Goal: Task Accomplishment & Management: Manage account settings

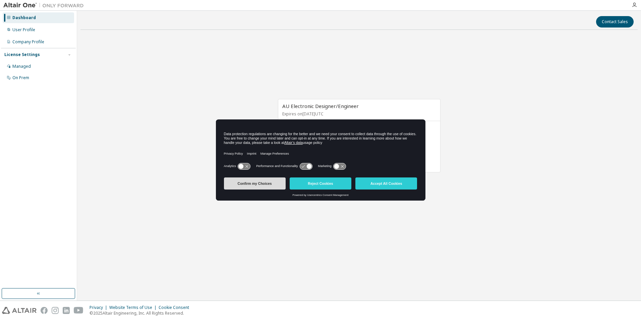
click at [249, 185] on button "Confirm my Choices" at bounding box center [255, 183] width 62 height 12
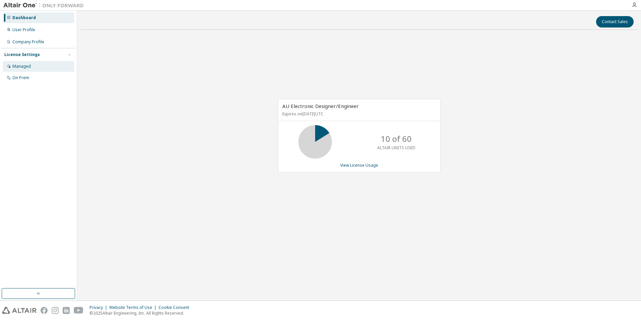
click at [28, 70] on div "Managed" at bounding box center [38, 66] width 71 height 11
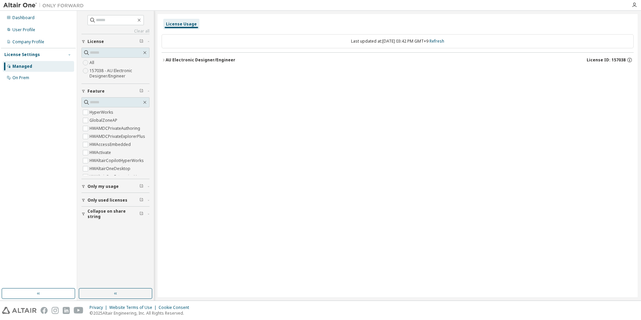
click at [69, 53] on icon "button" at bounding box center [69, 55] width 4 height 4
click at [40, 74] on div "On Prem" at bounding box center [38, 77] width 71 height 11
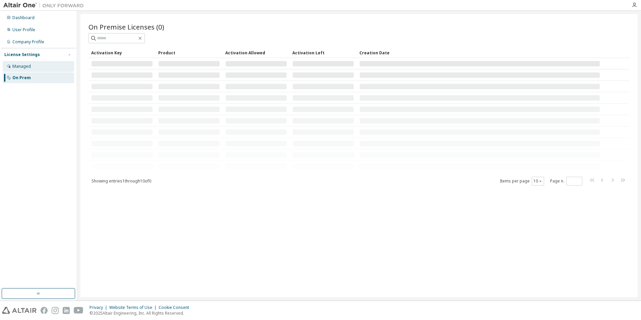
click at [43, 66] on div "Managed" at bounding box center [38, 66] width 71 height 11
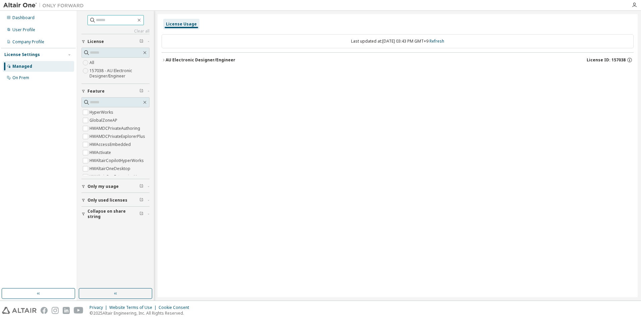
click at [110, 21] on input "text" at bounding box center [116, 20] width 40 height 7
type input "******"
click at [90, 19] on icon at bounding box center [92, 20] width 5 height 5
click at [89, 20] on icon at bounding box center [92, 20] width 7 height 7
click at [106, 20] on input "******" at bounding box center [116, 20] width 40 height 7
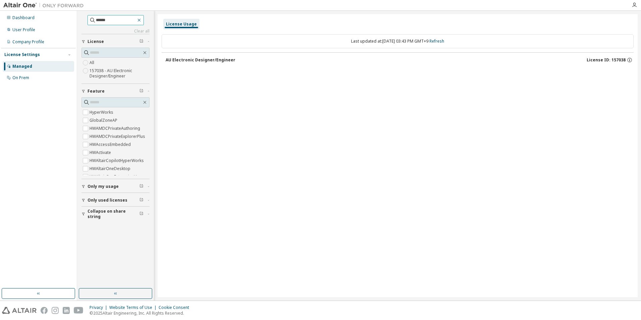
click at [142, 20] on icon "button" at bounding box center [138, 19] width 5 height 5
click at [195, 60] on div "AU Electronic Designer/Engineer" at bounding box center [201, 59] width 70 height 5
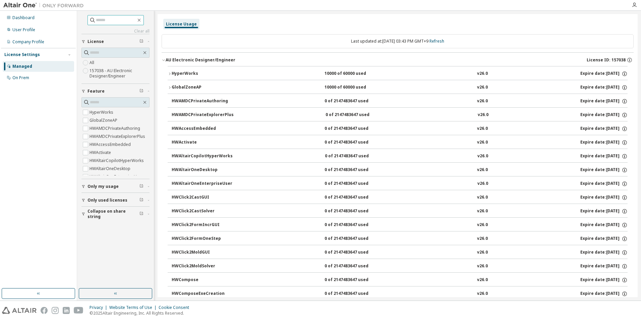
click at [195, 60] on div "AU Electronic Designer/Engineer" at bounding box center [201, 59] width 70 height 5
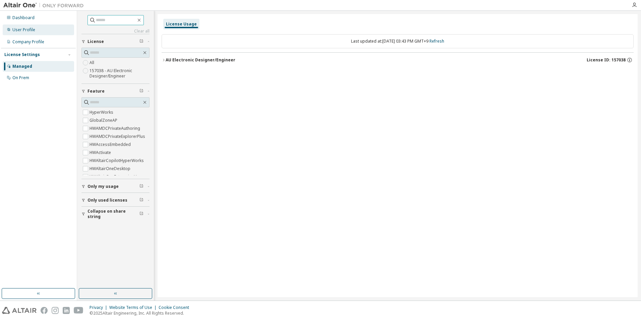
click at [47, 27] on div "User Profile" at bounding box center [38, 29] width 71 height 11
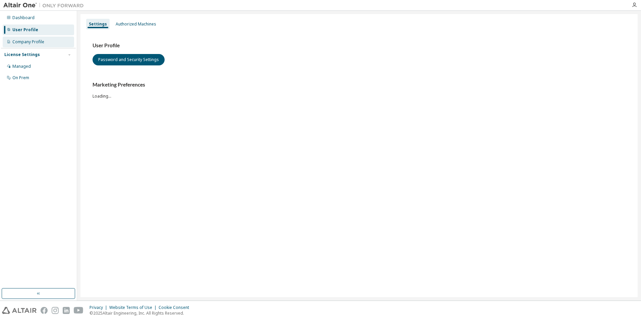
click at [48, 37] on div "Company Profile" at bounding box center [38, 42] width 71 height 11
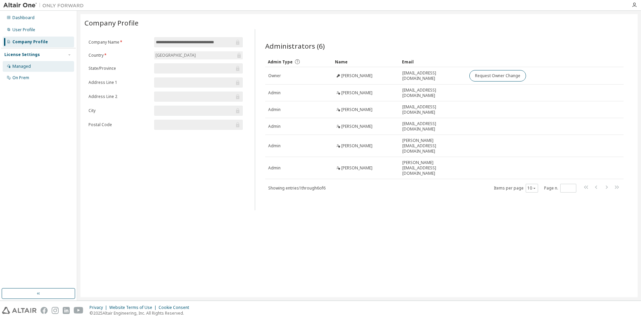
click at [40, 65] on div "Managed" at bounding box center [38, 66] width 71 height 11
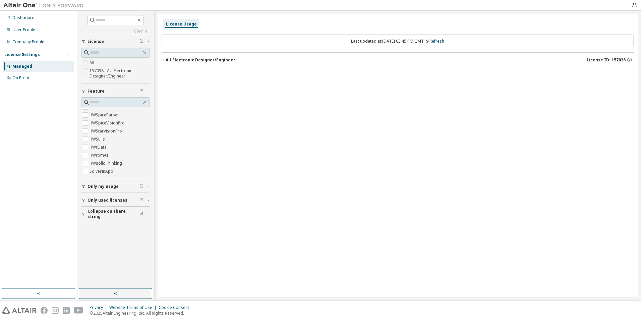
scroll to position [1014, 0]
click at [114, 185] on span "Only my usage" at bounding box center [102, 186] width 31 height 5
click at [107, 217] on span "Only used licenses" at bounding box center [107, 219] width 40 height 5
click at [109, 253] on span "Collapse on share string" at bounding box center [113, 252] width 52 height 11
click at [42, 75] on div "On Prem" at bounding box center [38, 77] width 71 height 11
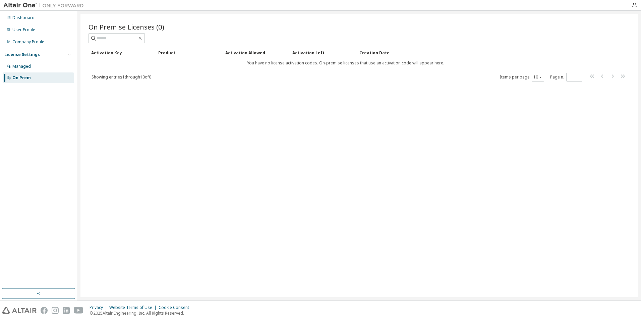
click at [166, 53] on div "Product" at bounding box center [189, 52] width 62 height 11
click at [102, 54] on div "Activation Key" at bounding box center [122, 52] width 62 height 11
click at [45, 66] on div "Managed" at bounding box center [38, 66] width 71 height 11
